Goal: Task Accomplishment & Management: Manage account settings

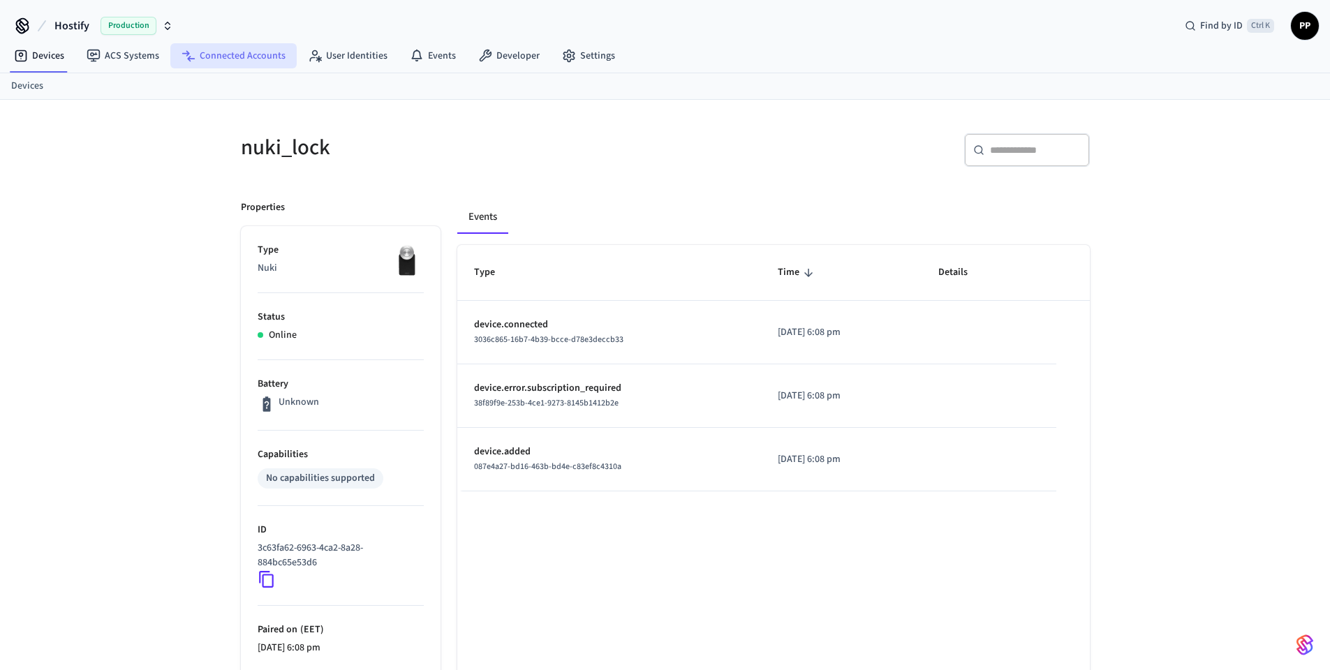
click at [247, 51] on link "Connected Accounts" at bounding box center [233, 55] width 126 height 25
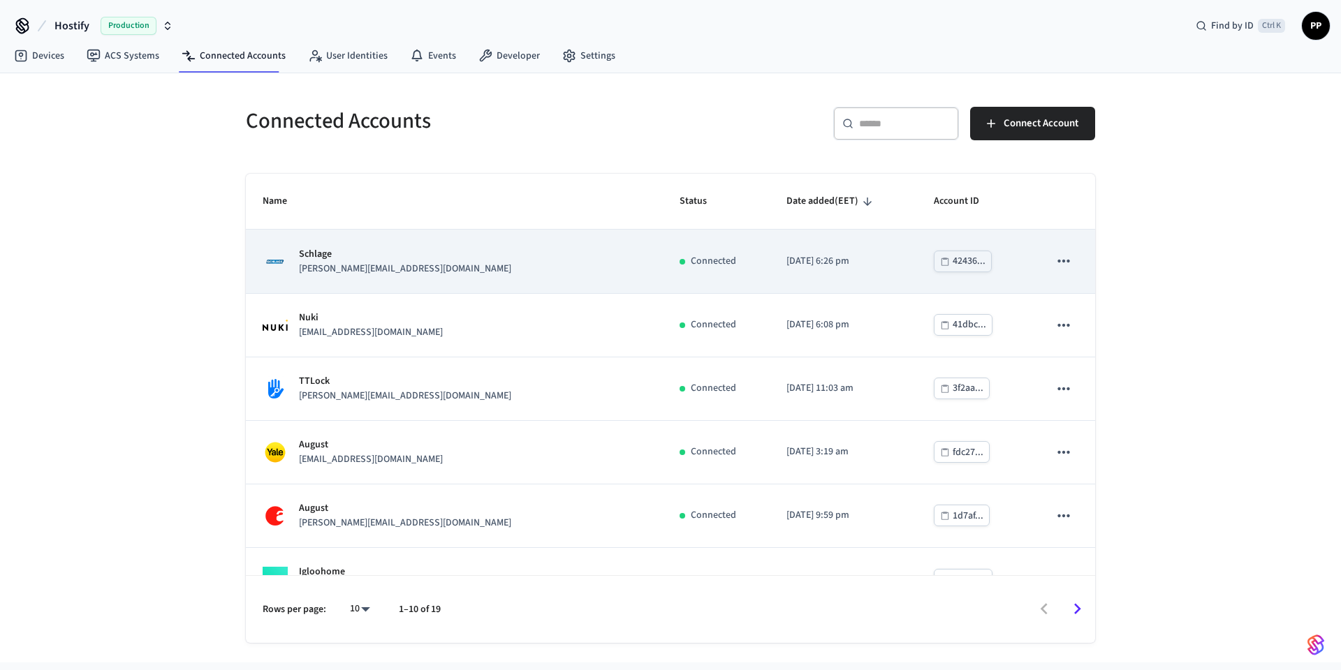
click at [415, 274] on div "Schlage david@turnoverangel.com" at bounding box center [454, 261] width 383 height 29
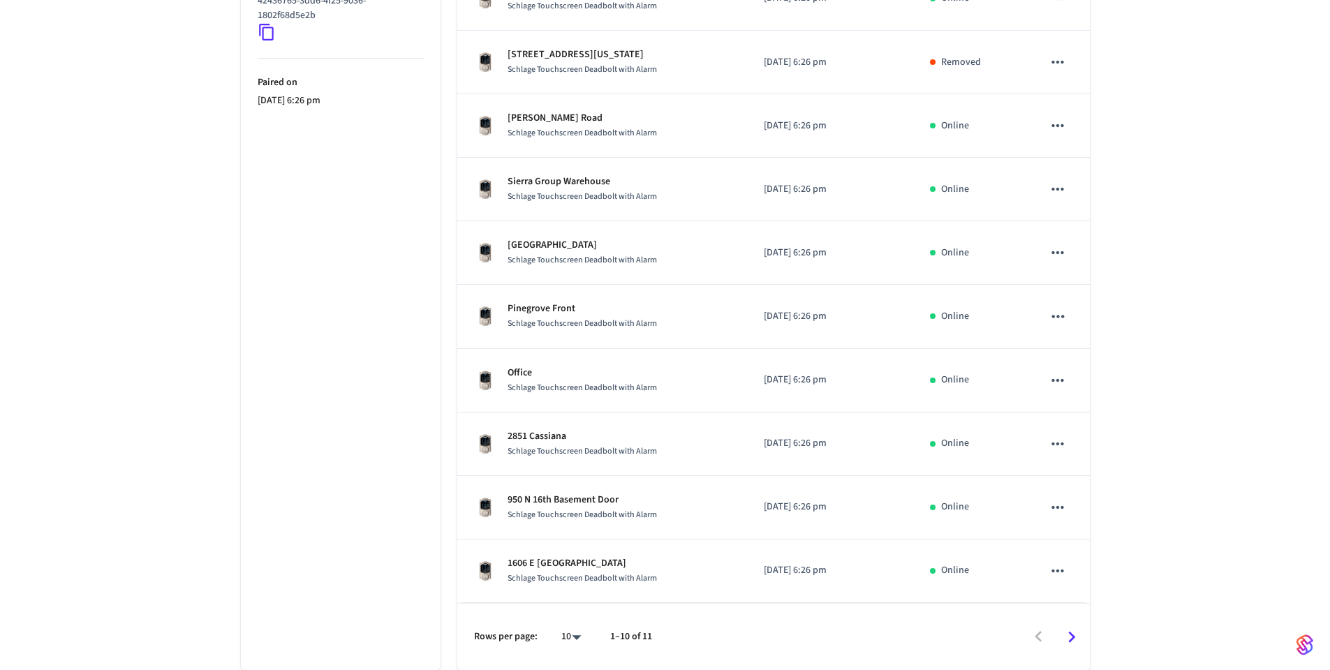
scroll to position [351, 0]
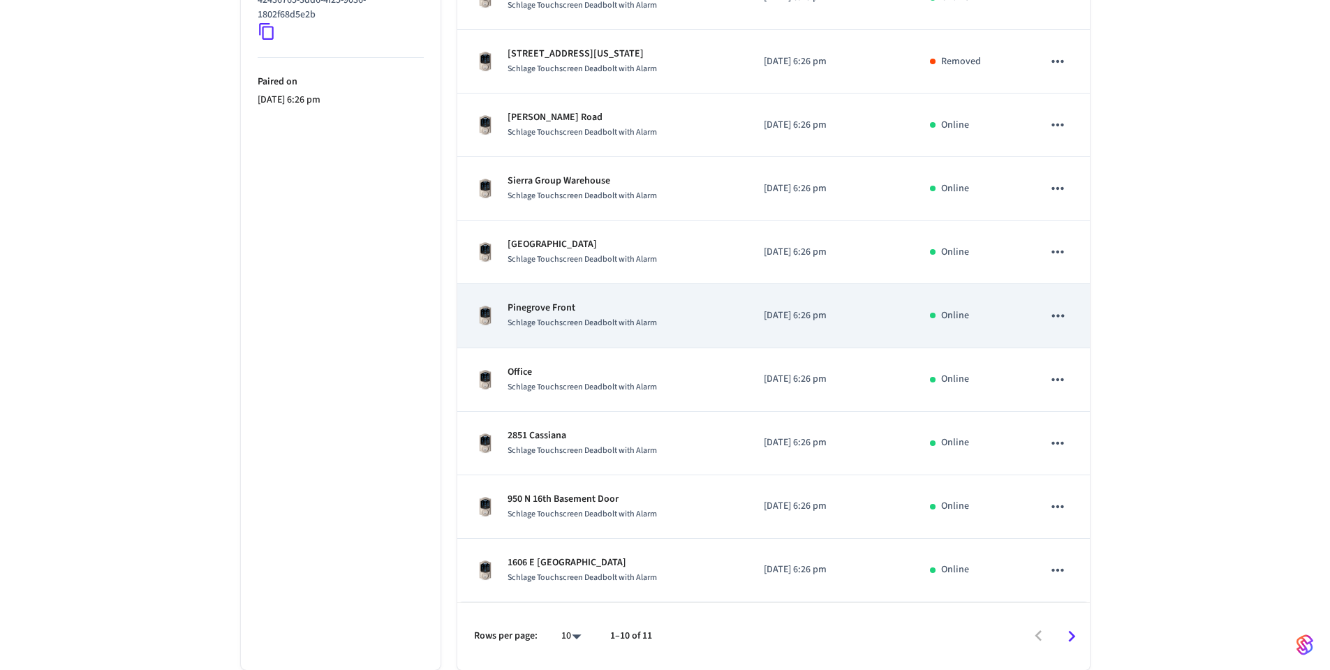
click at [651, 325] on span "Schlage Touchscreen Deadbolt with Alarm" at bounding box center [582, 323] width 149 height 12
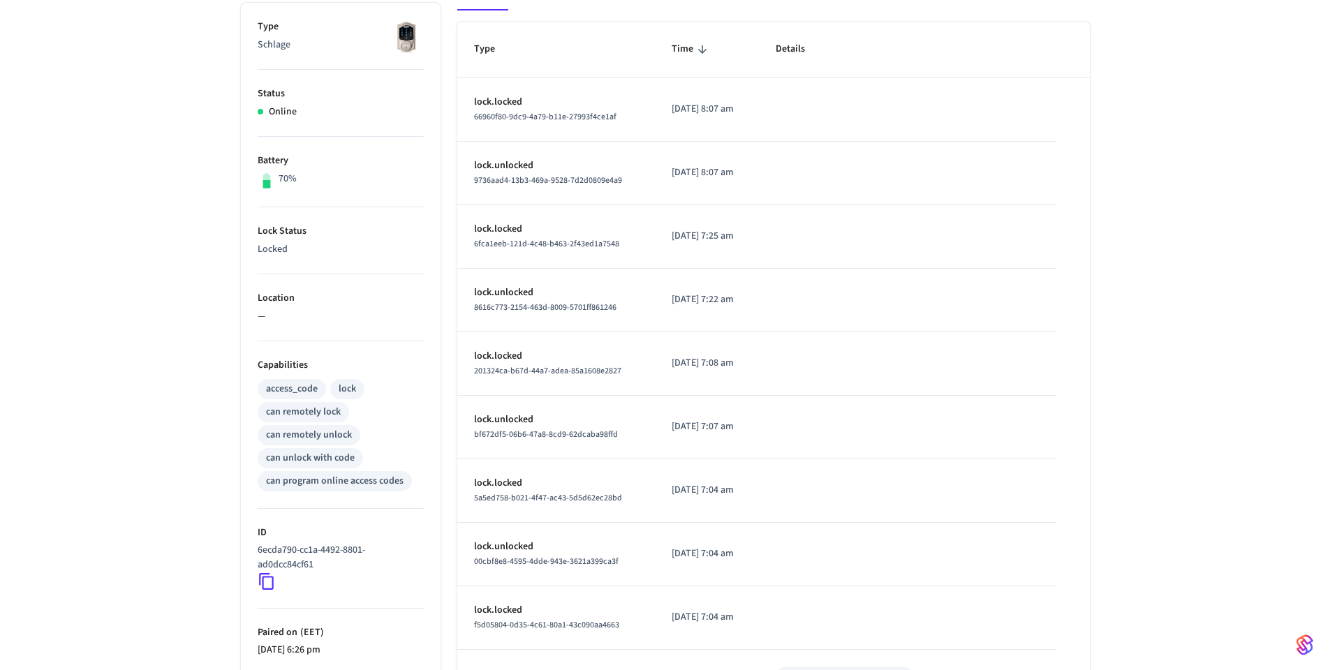
scroll to position [168, 0]
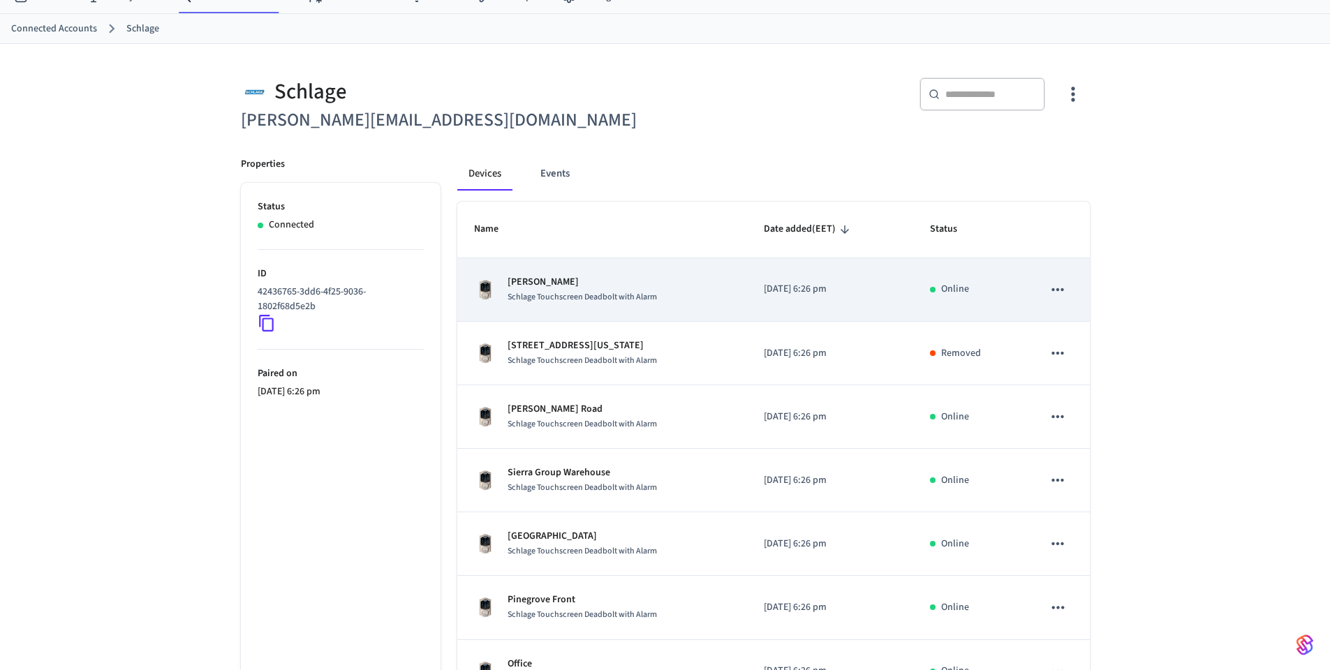
scroll to position [168, 0]
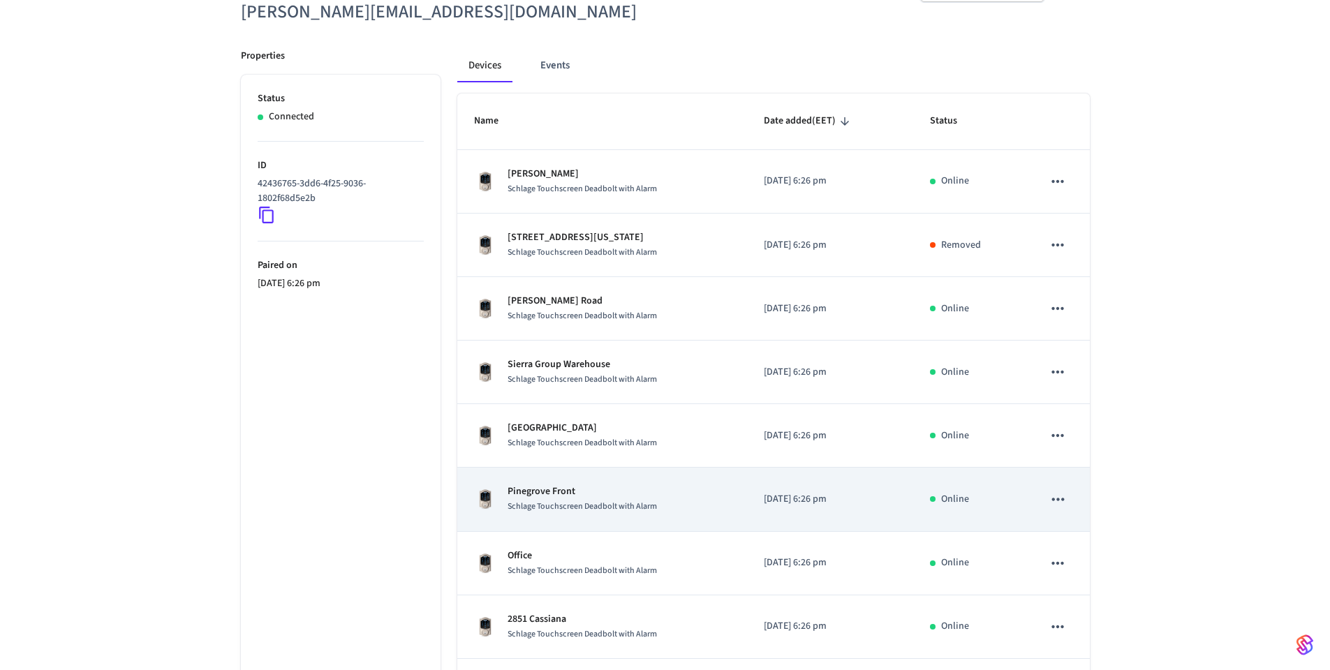
click at [661, 499] on div "Pinegrove Front Schlage Touchscreen Deadbolt with Alarm" at bounding box center [602, 499] width 257 height 29
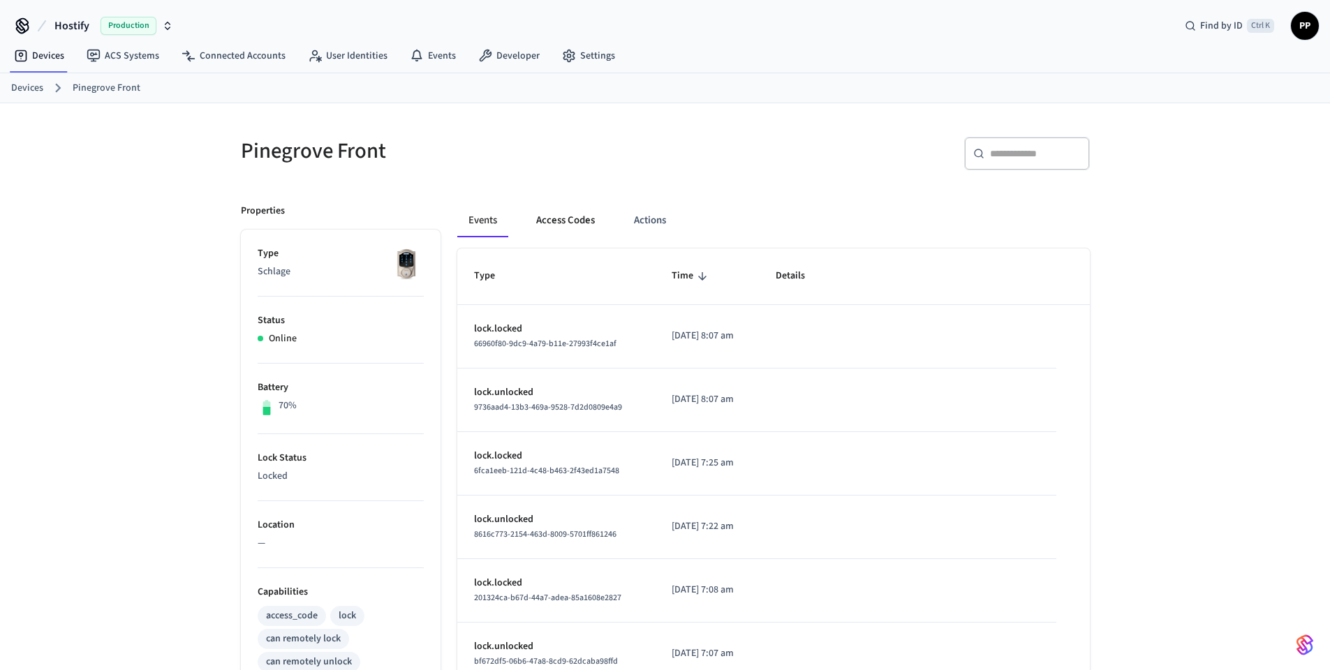
click at [566, 205] on button "Access Codes" at bounding box center [565, 221] width 81 height 34
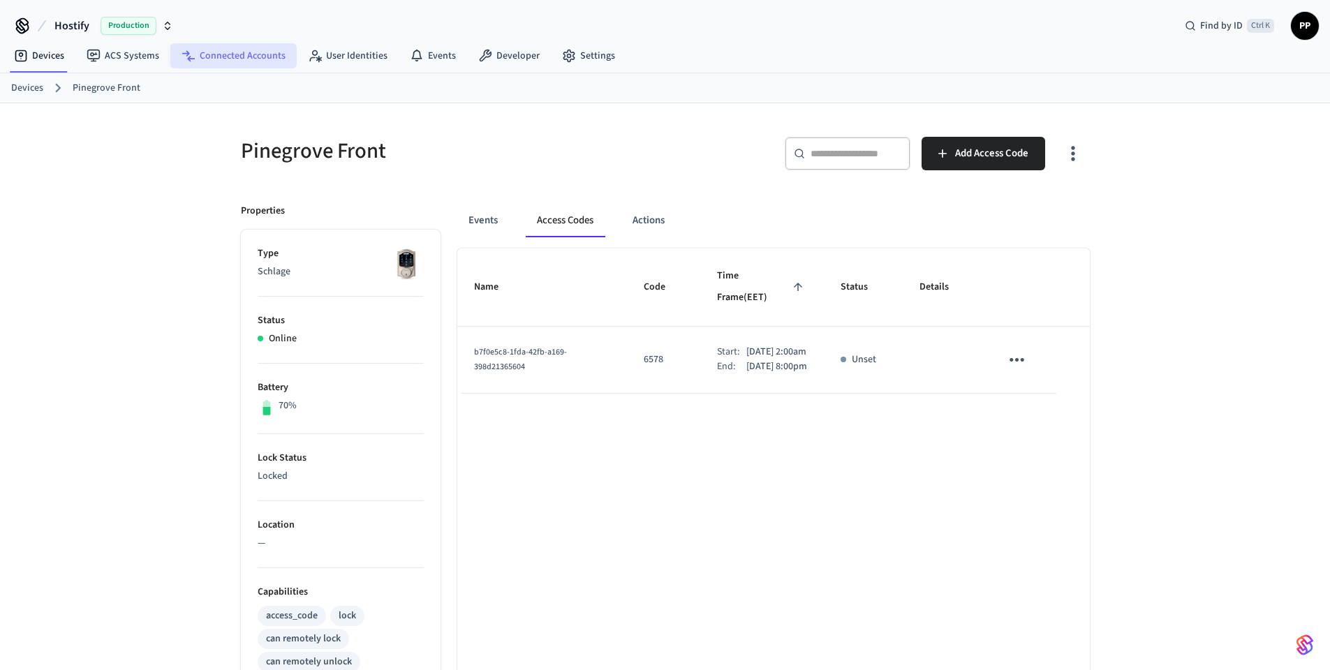
click at [230, 57] on link "Connected Accounts" at bounding box center [233, 55] width 126 height 25
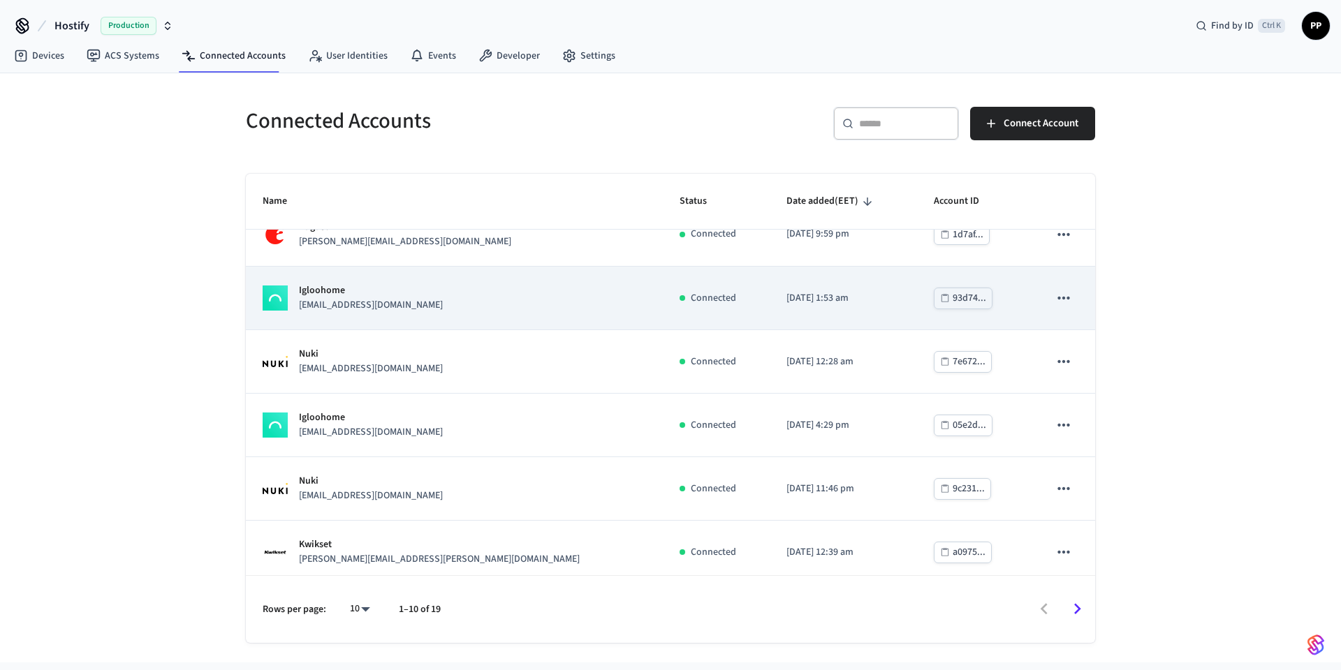
scroll to position [291, 0]
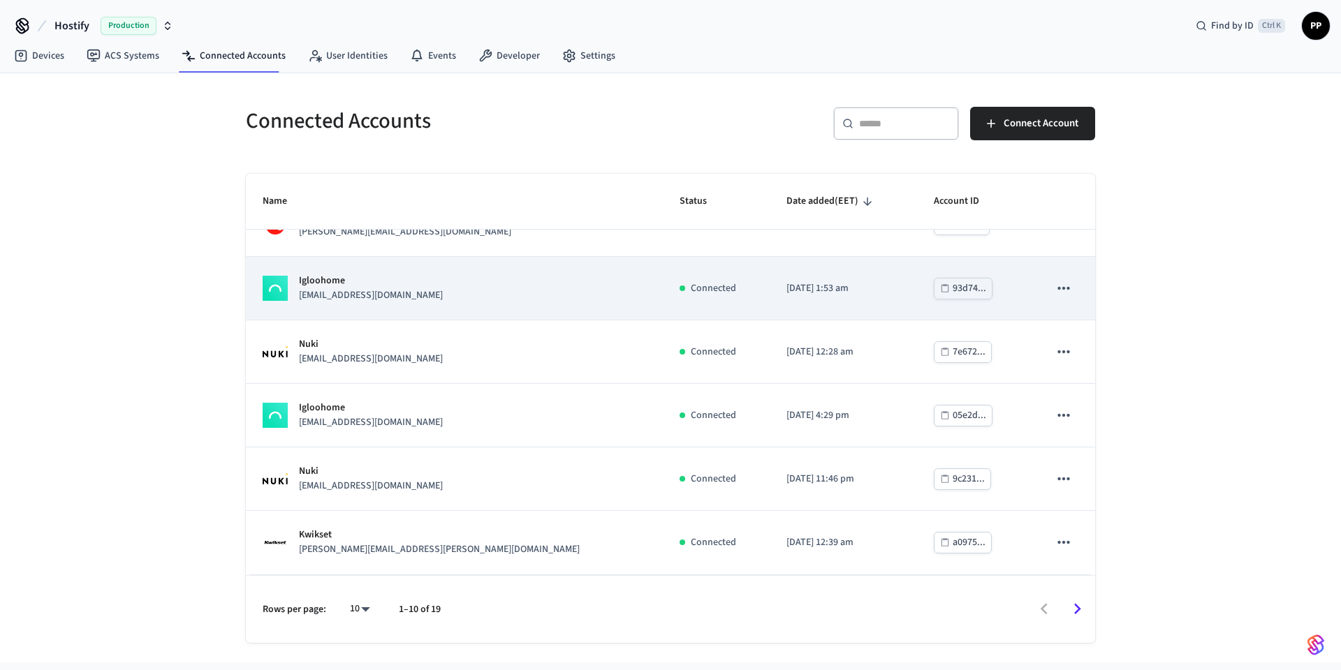
click at [411, 298] on div "Igloohome [EMAIL_ADDRESS][DOMAIN_NAME]" at bounding box center [454, 288] width 383 height 29
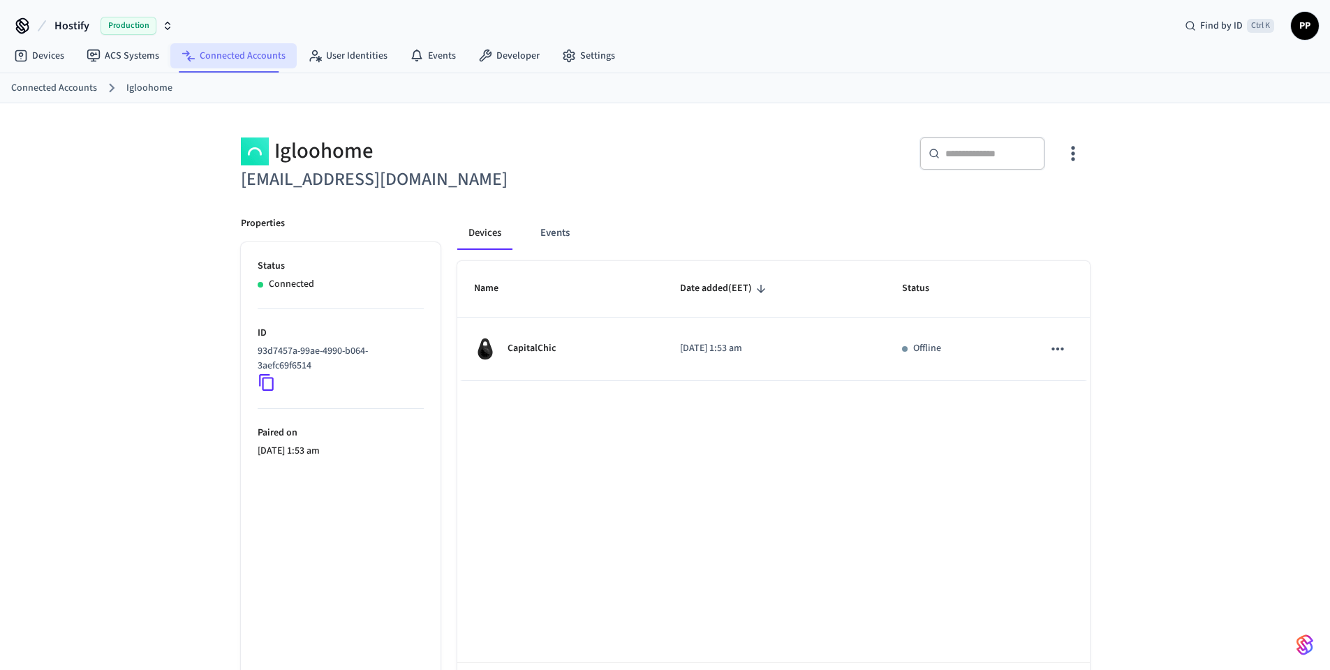
click at [221, 50] on link "Connected Accounts" at bounding box center [233, 55] width 126 height 25
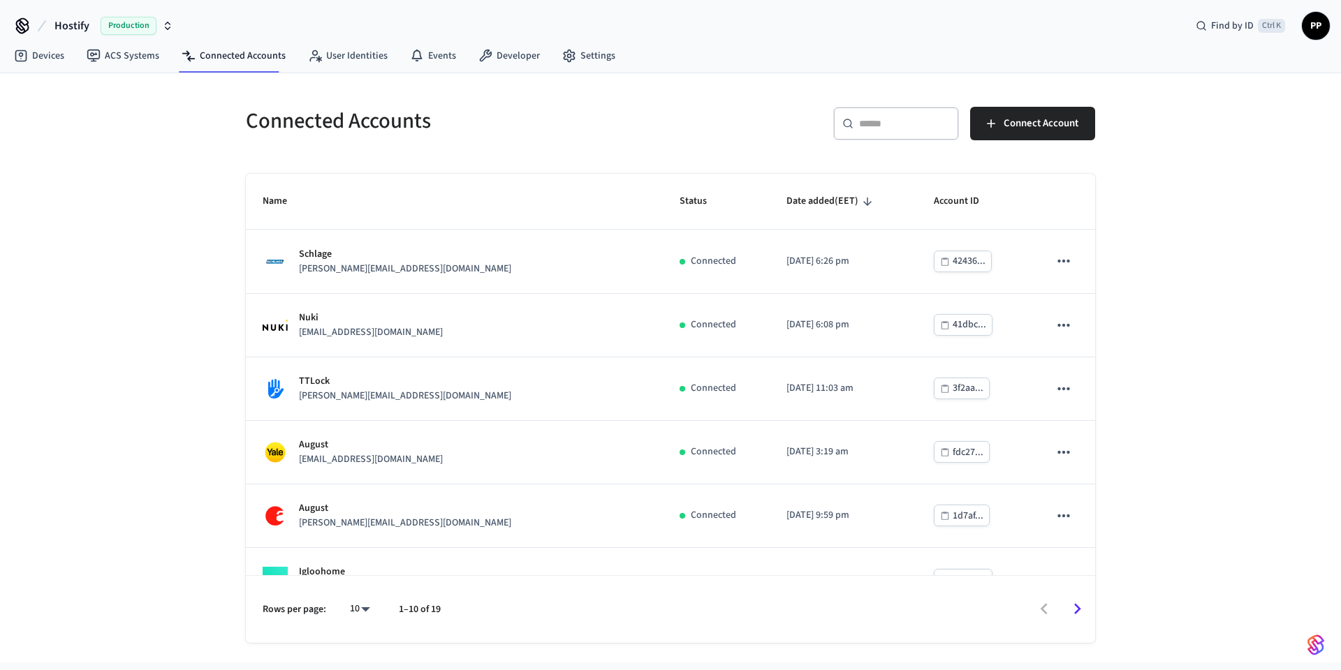
click at [737, 94] on div "​ ​ Connect Account" at bounding box center [878, 120] width 433 height 61
